Goal: Task Accomplishment & Management: Manage account settings

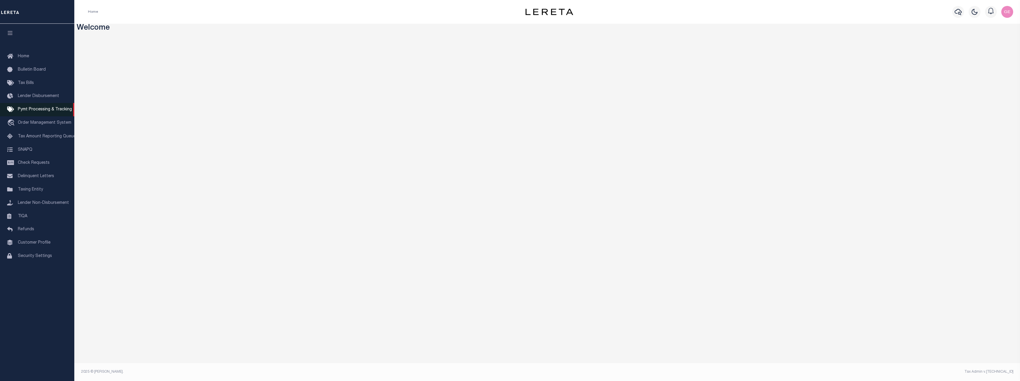
click at [46, 111] on span "Pymt Processing & Tracking" at bounding box center [45, 110] width 54 height 4
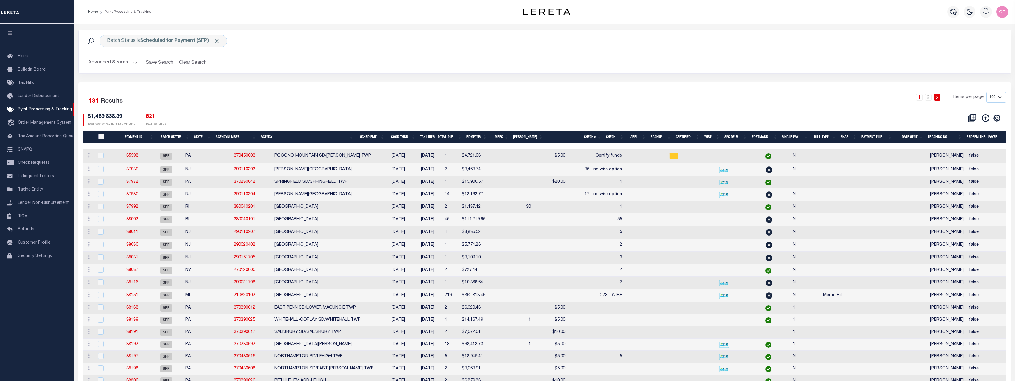
click at [102, 134] on input "PayeePmtBatchStatus" at bounding box center [101, 137] width 6 height 6
checkbox input "true"
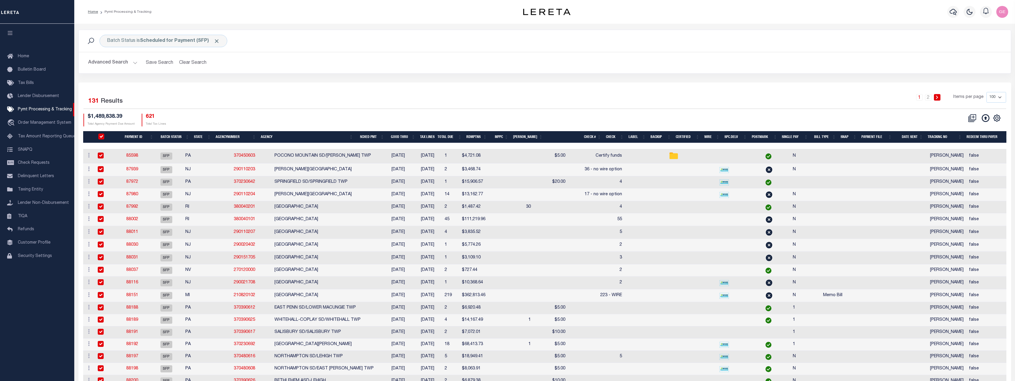
checkbox input "true"
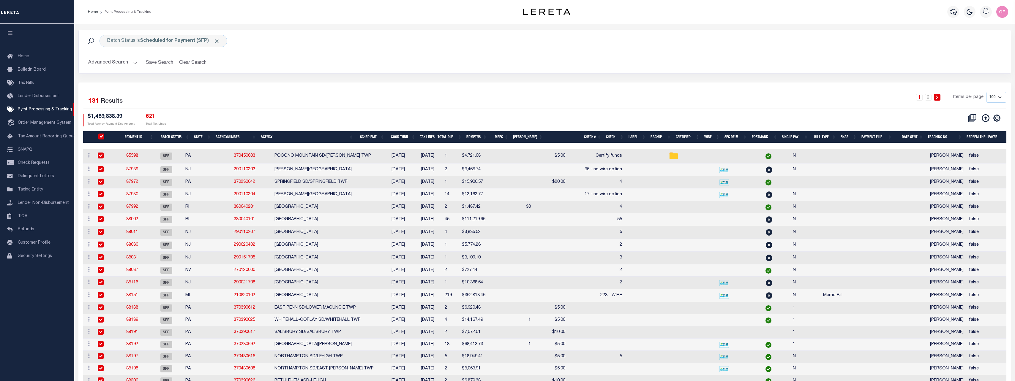
checkbox input "true"
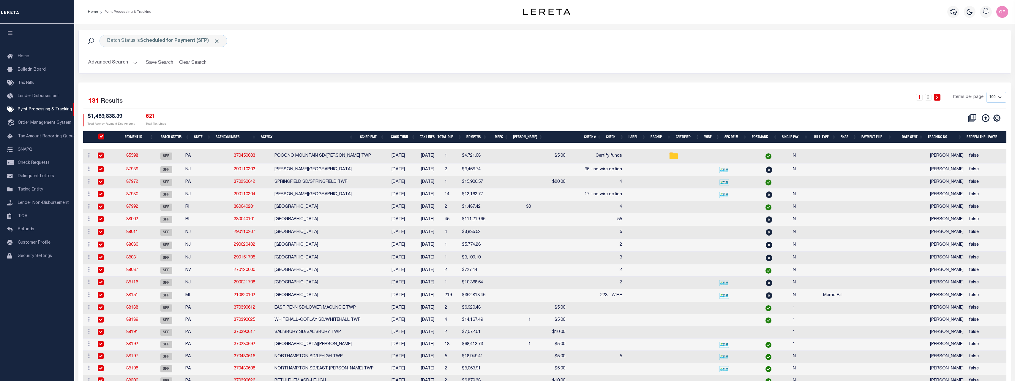
checkbox input "true"
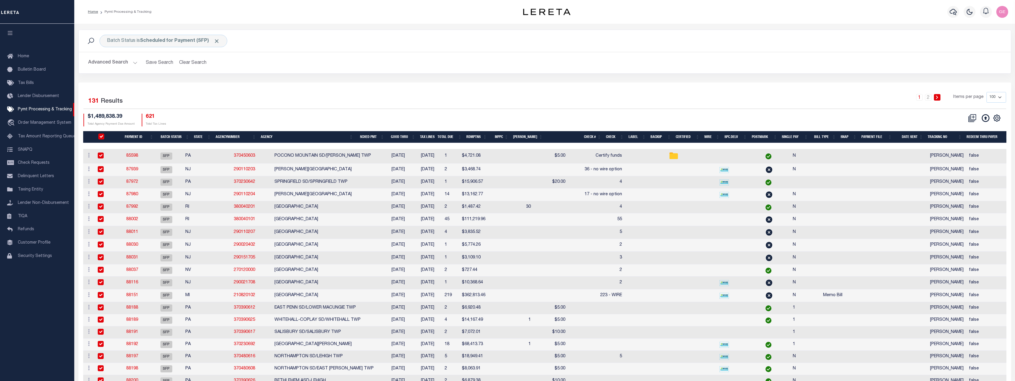
checkbox input "true"
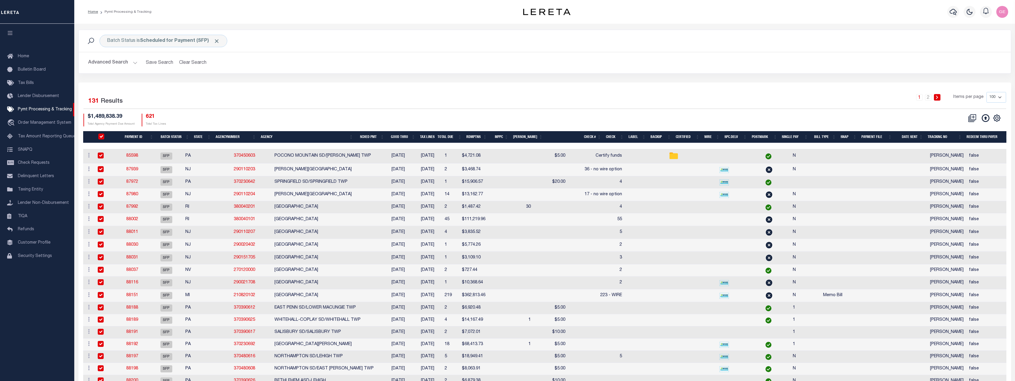
checkbox input "true"
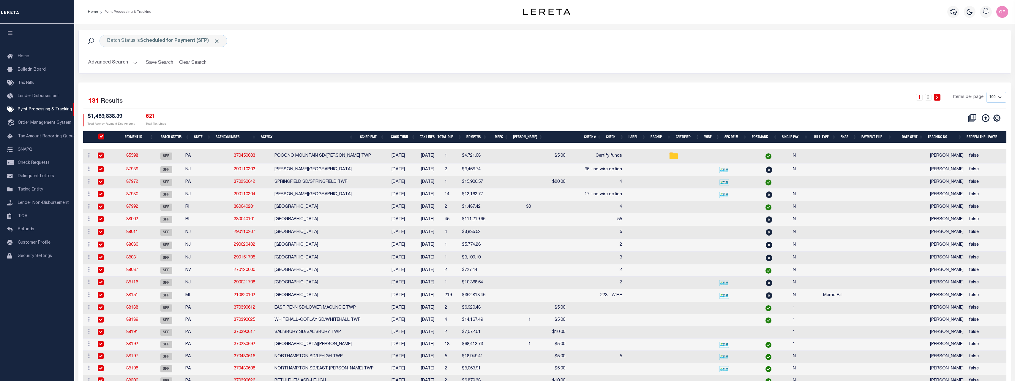
checkbox input "true"
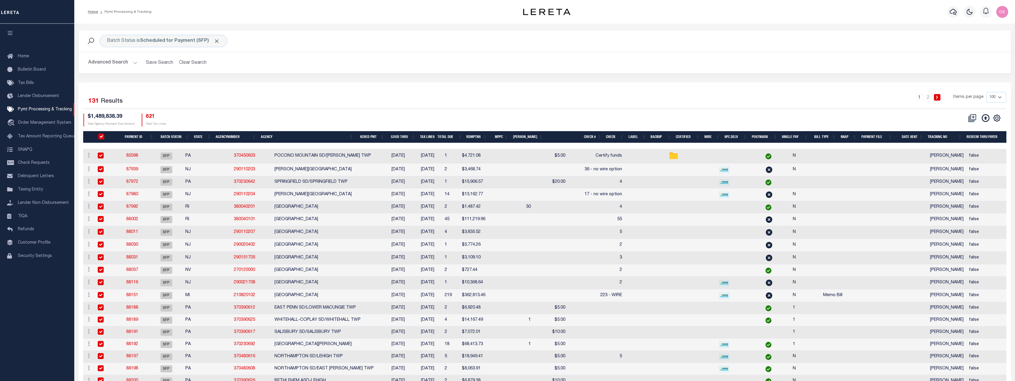
checkbox input "true"
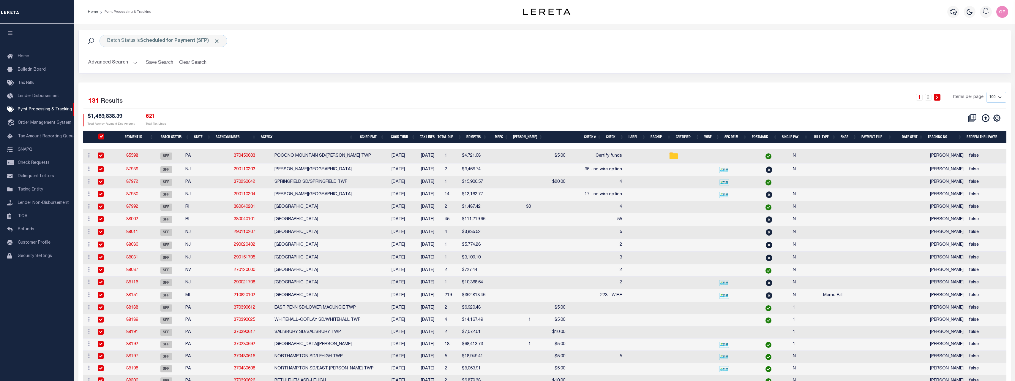
checkbox input "true"
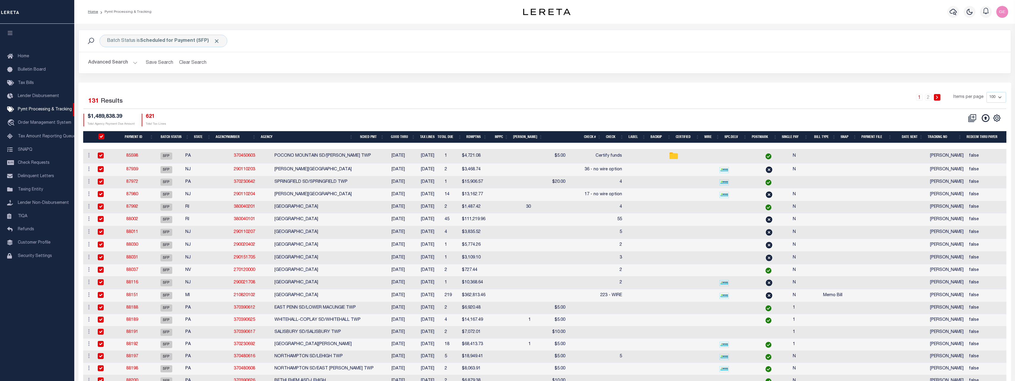
checkbox input "true"
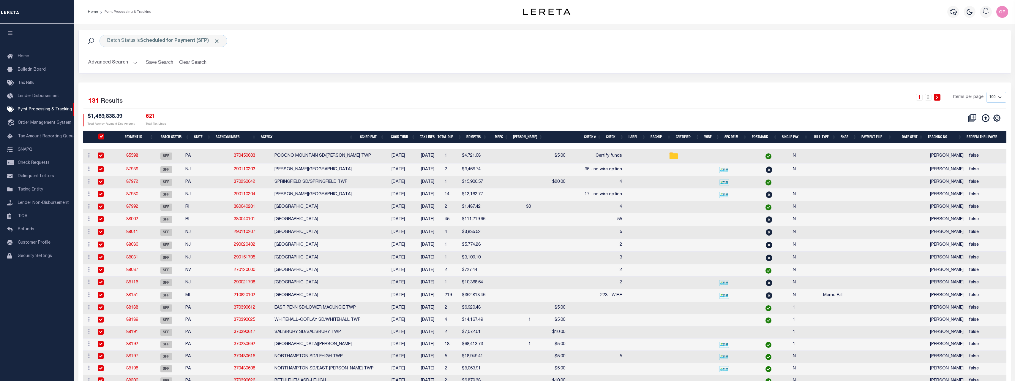
checkbox input "true"
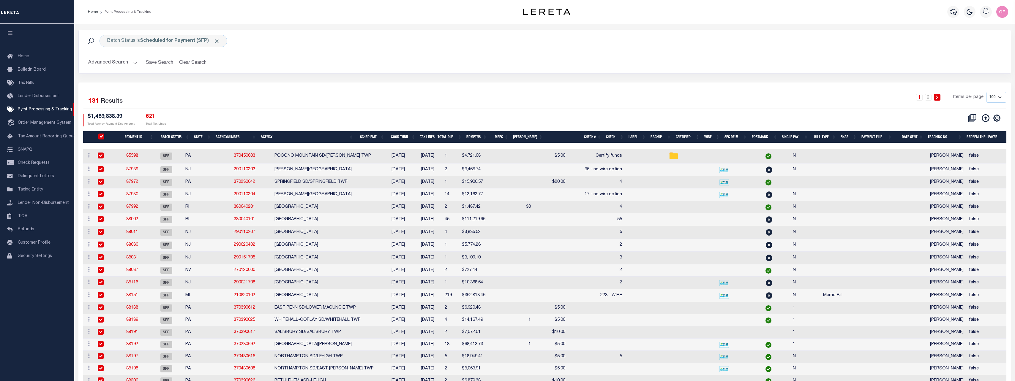
checkbox input "true"
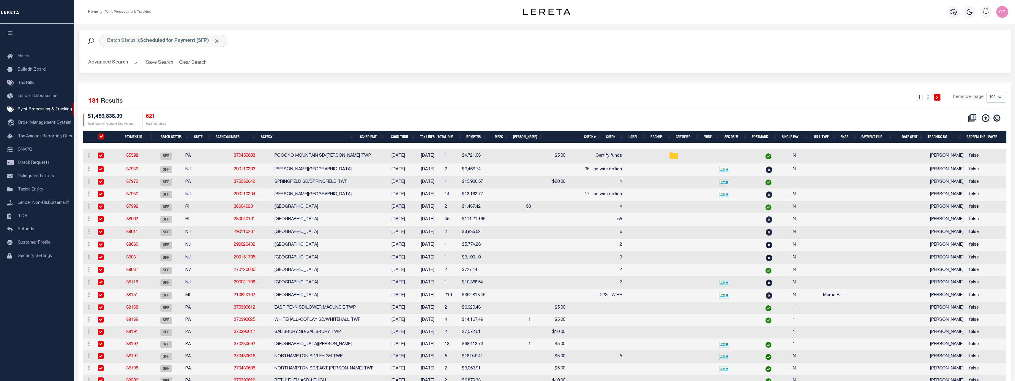
checkbox input "true"
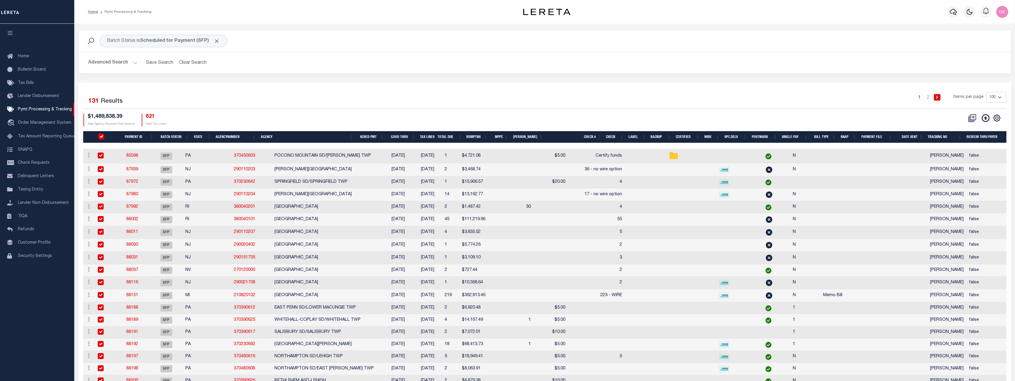
checkbox input "true"
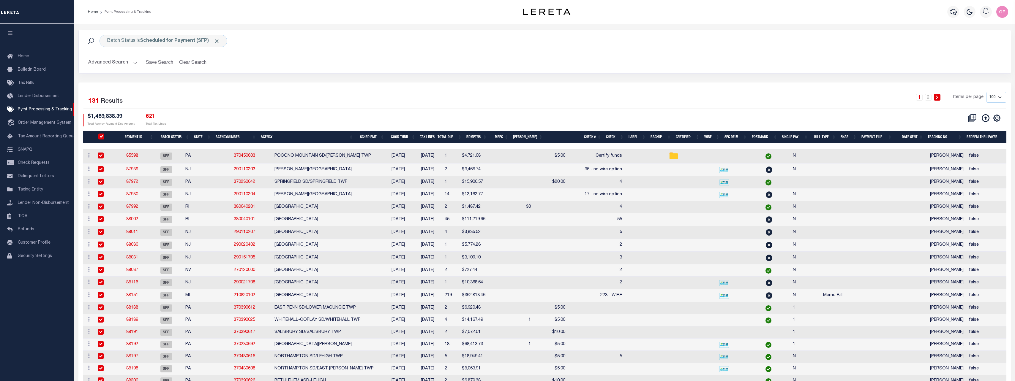
checkbox input "true"
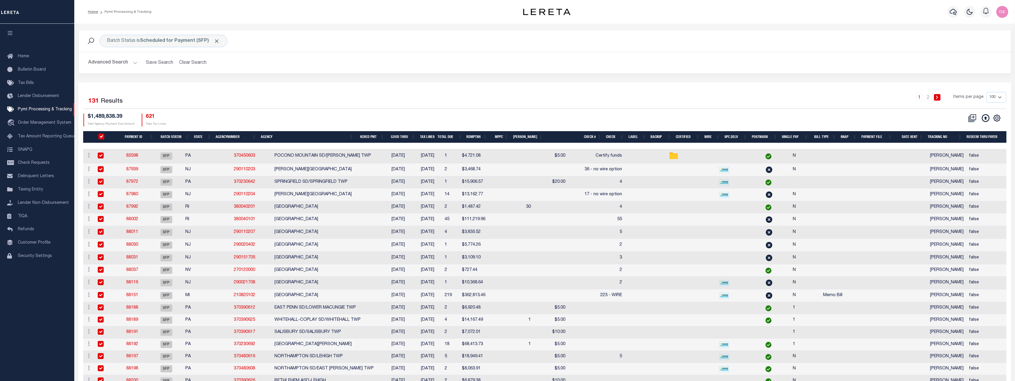
checkbox input "true"
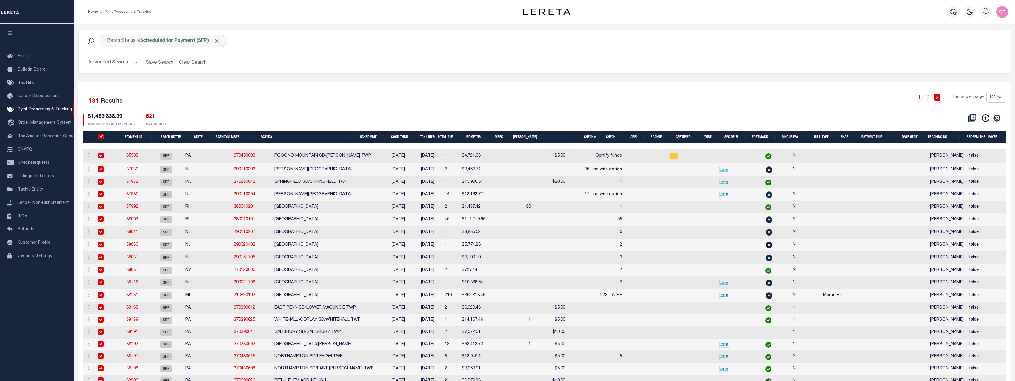
checkbox input "true"
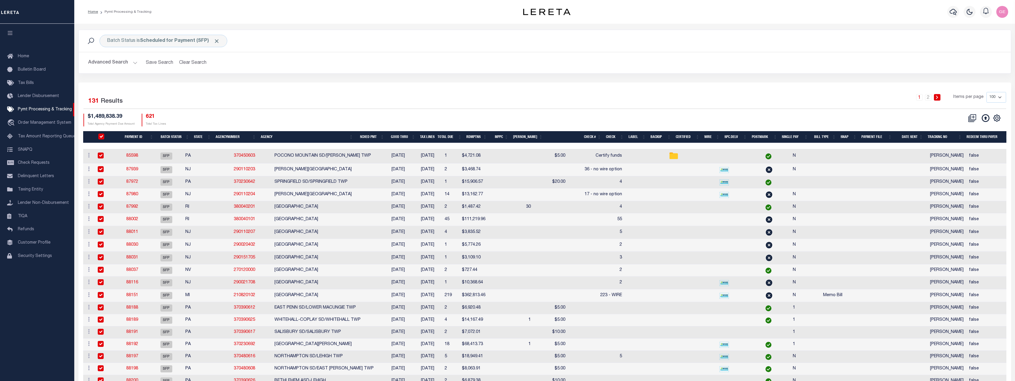
checkbox input "true"
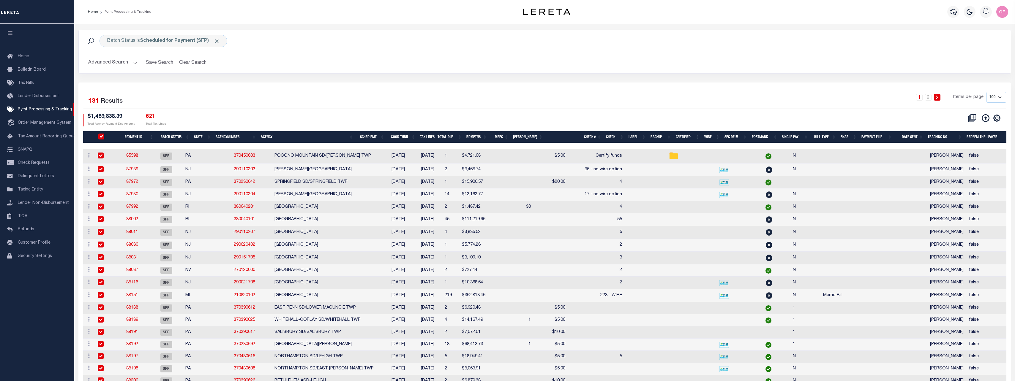
checkbox input "true"
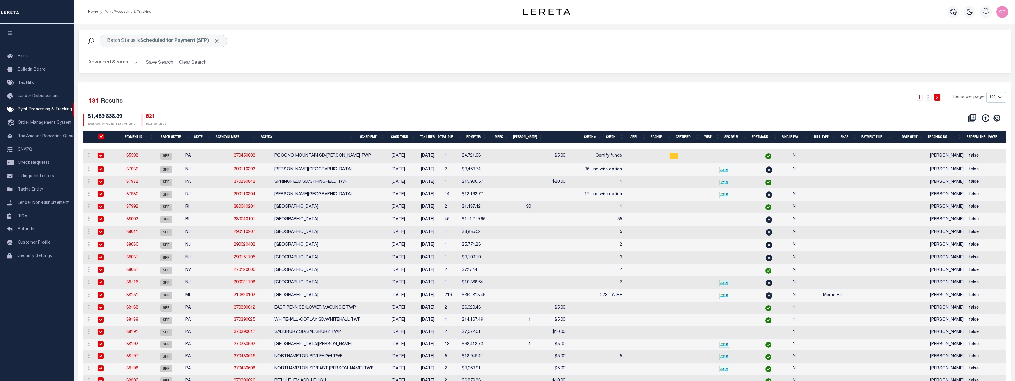
checkbox input "true"
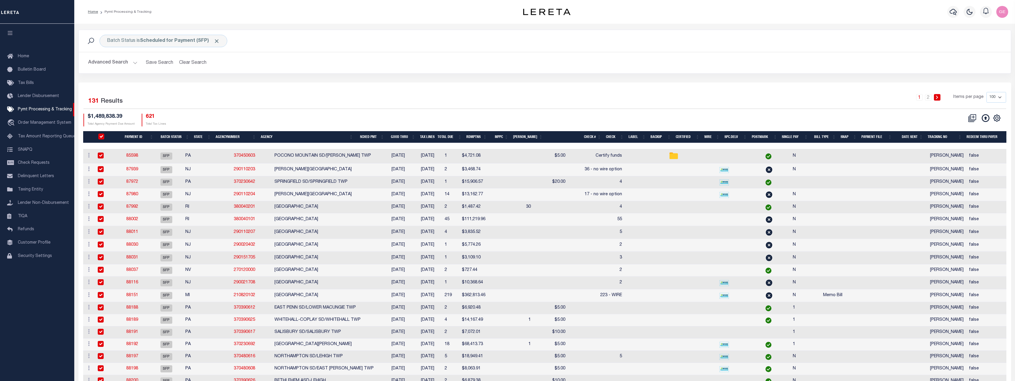
checkbox input "true"
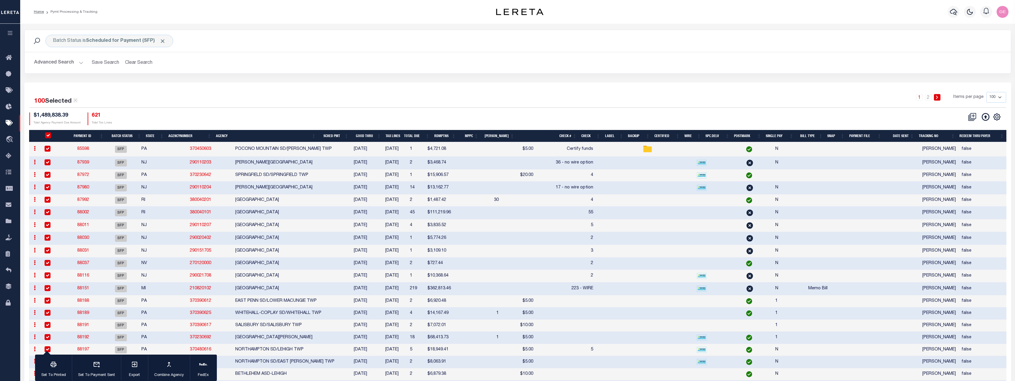
click at [46, 138] on input "PayeePmtBatchStatus" at bounding box center [48, 135] width 6 height 6
checkbox input "false"
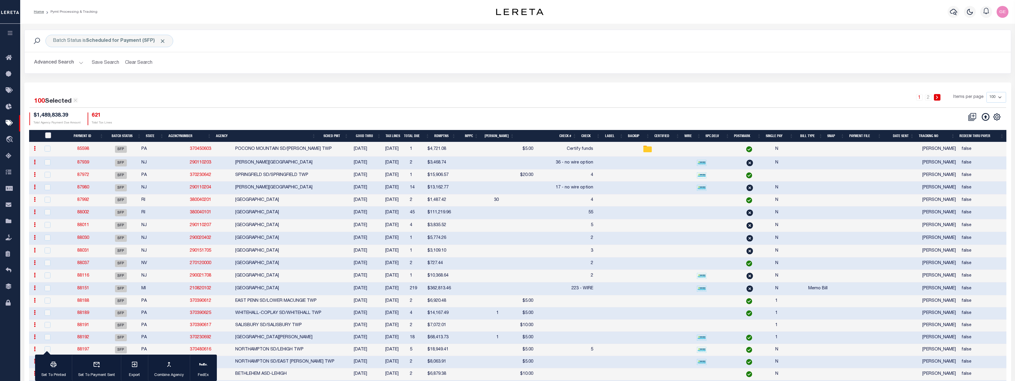
checkbox input "false"
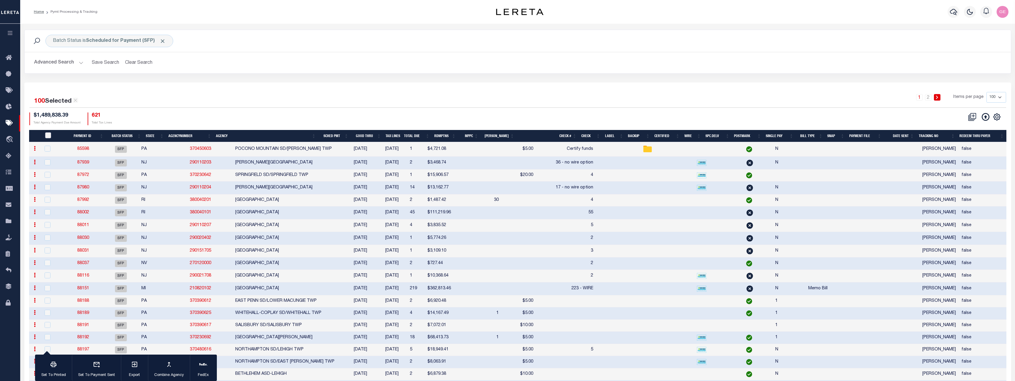
checkbox input "false"
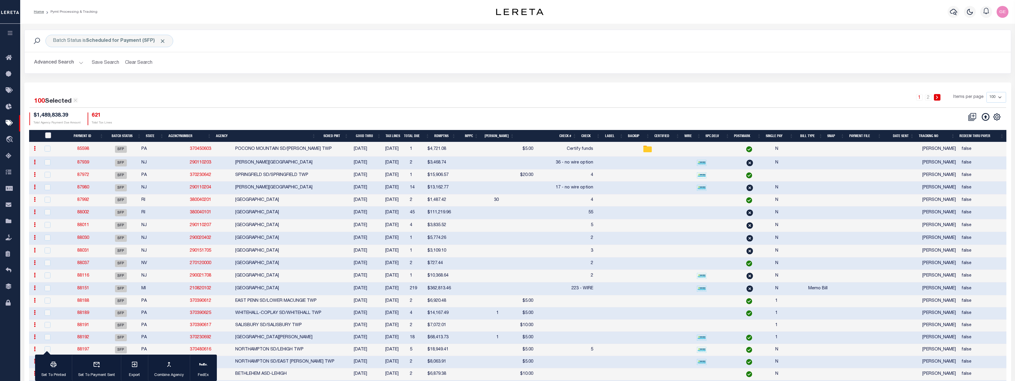
checkbox input "false"
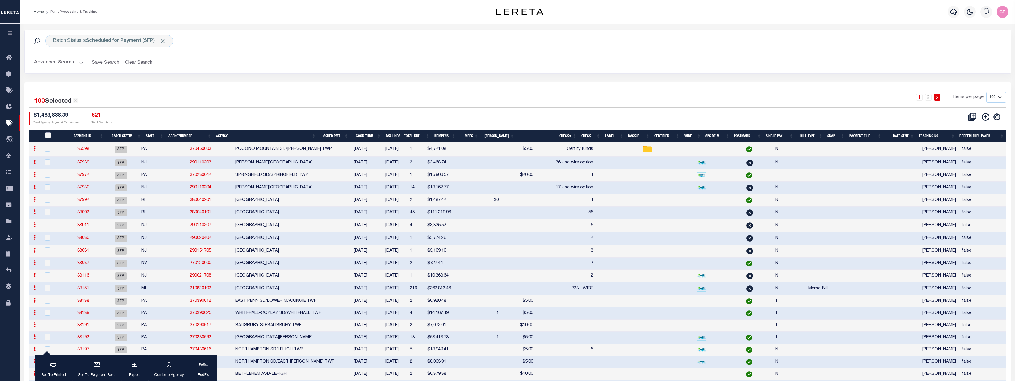
checkbox input "false"
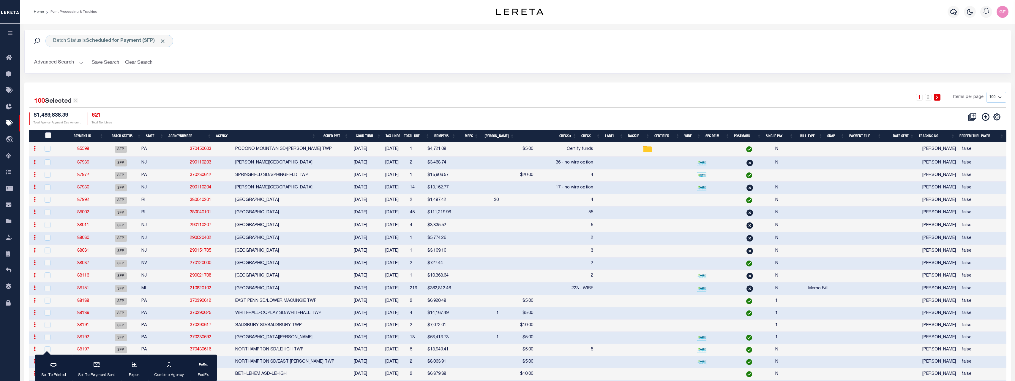
checkbox input "false"
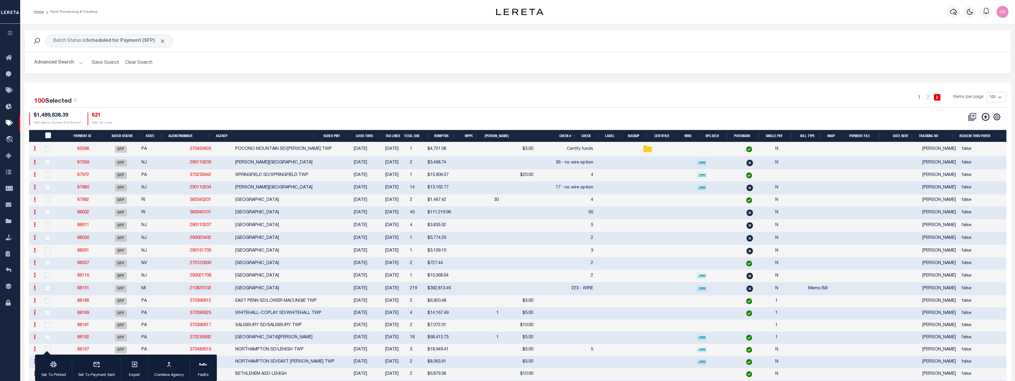
checkbox input "false"
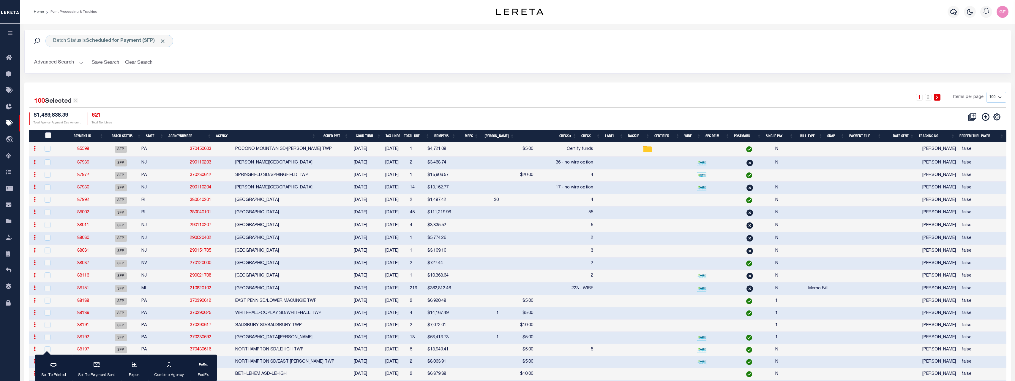
checkbox input "false"
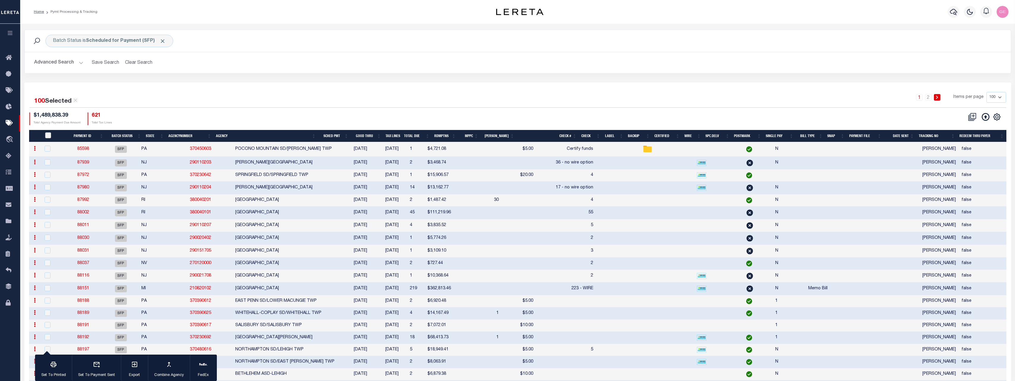
checkbox input "false"
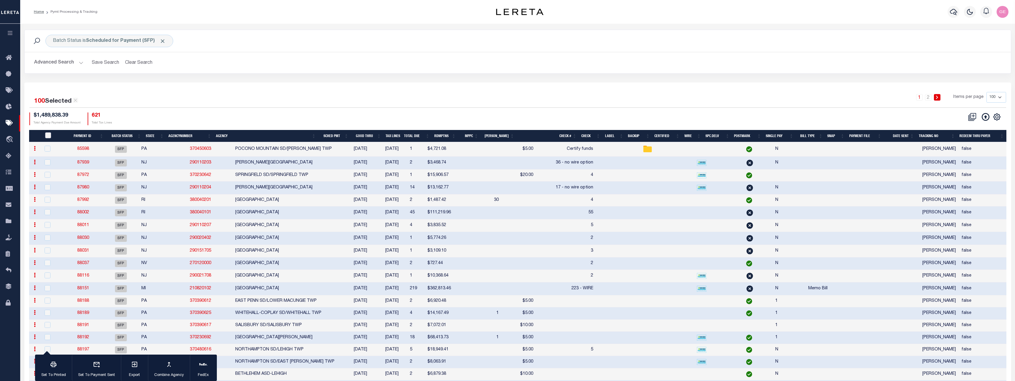
checkbox input "false"
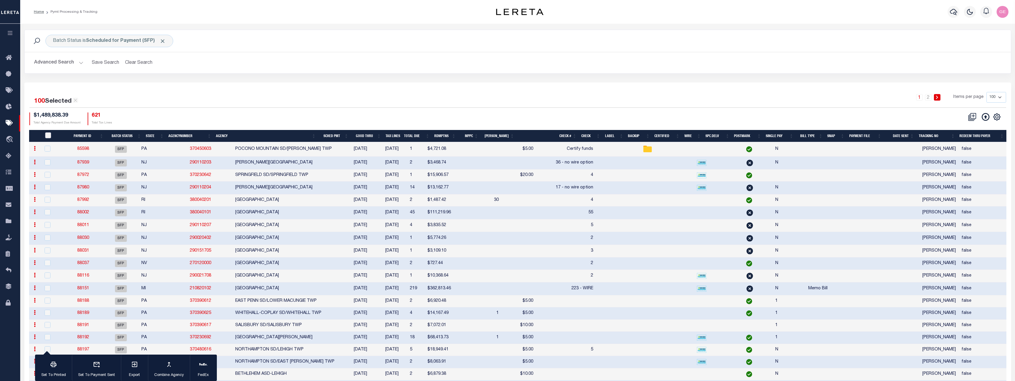
checkbox input "false"
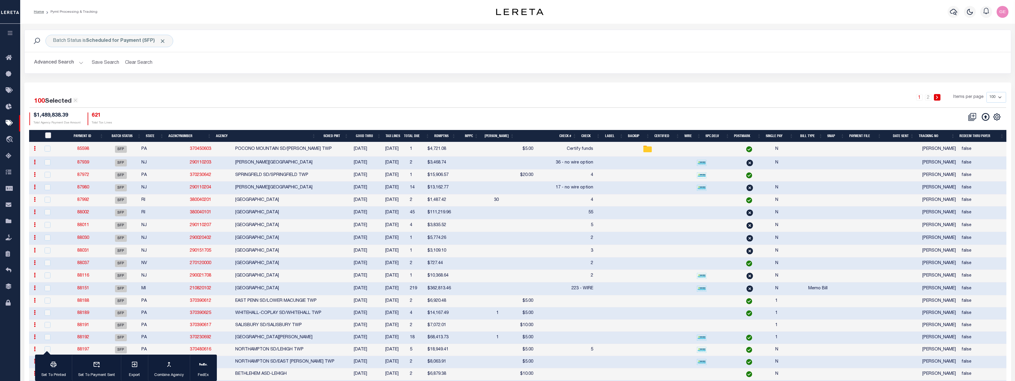
checkbox input "false"
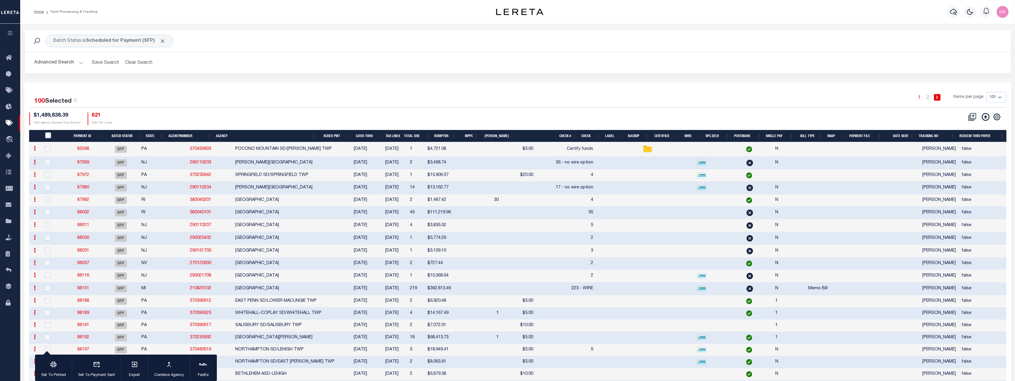
checkbox input "false"
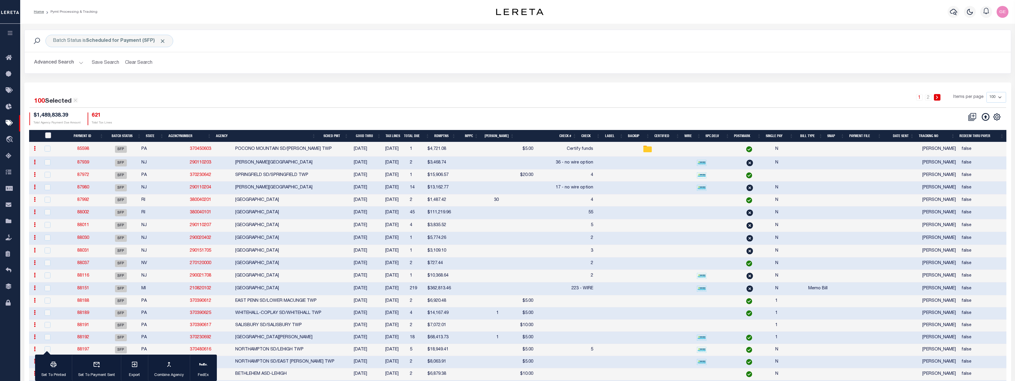
checkbox input "false"
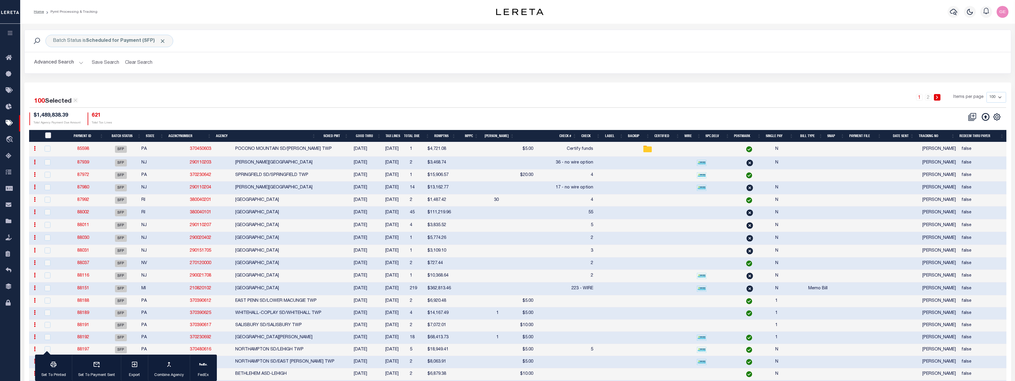
checkbox input "false"
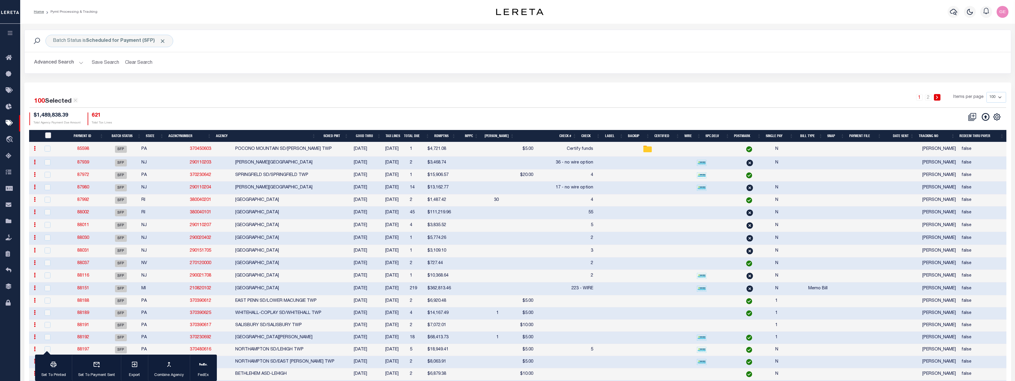
checkbox input "false"
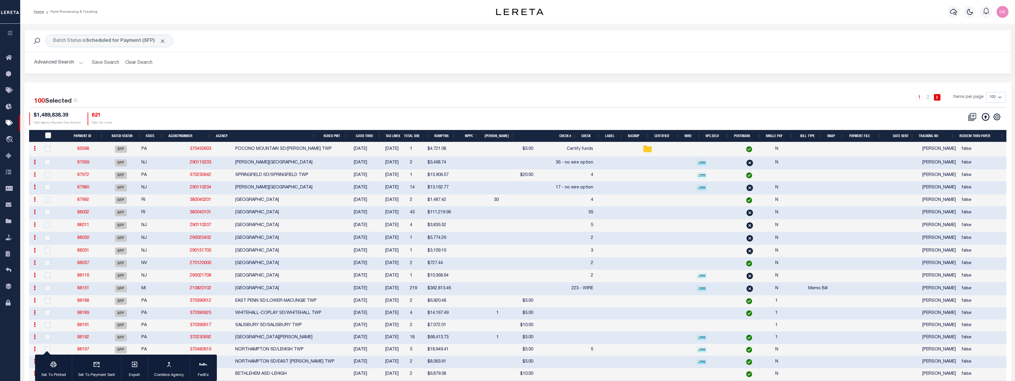
checkbox input "false"
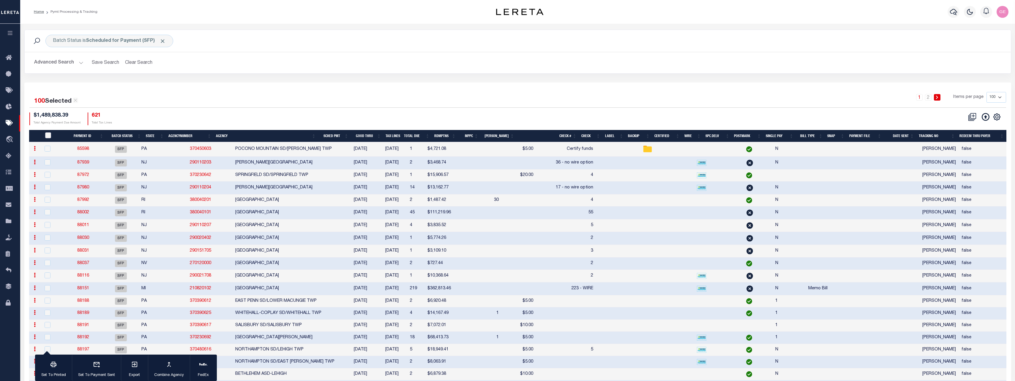
checkbox input "false"
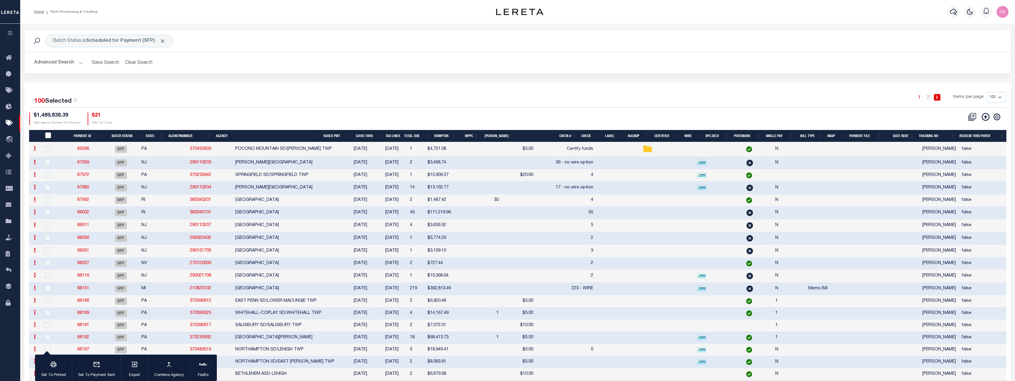
checkbox input "false"
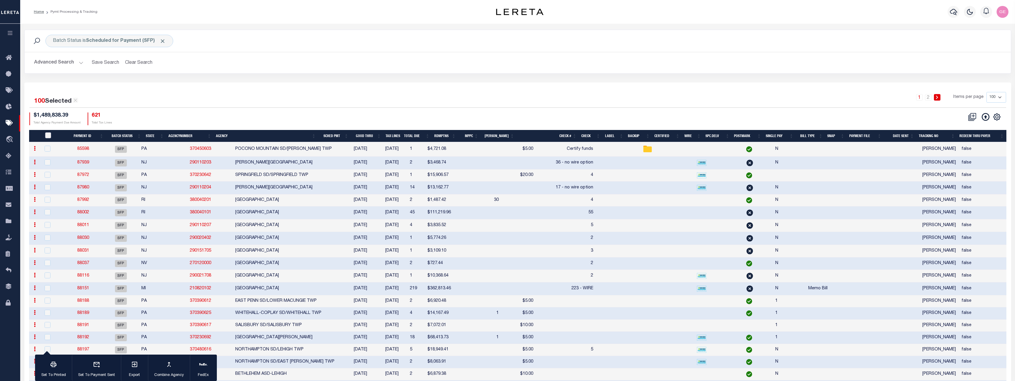
checkbox input "false"
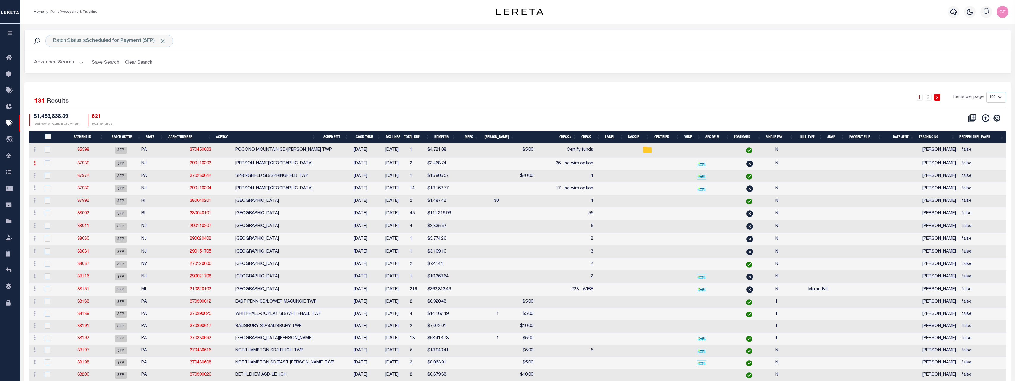
click at [36, 163] on link at bounding box center [34, 164] width 7 height 5
